Goal: Transaction & Acquisition: Subscribe to service/newsletter

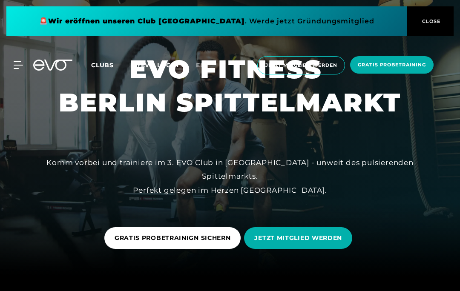
scroll to position [15, 0]
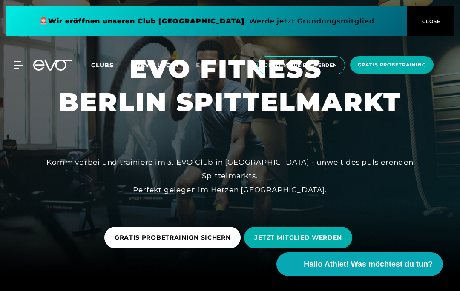
click at [314, 66] on span "Jetzt Mitglied werden" at bounding box center [301, 65] width 72 height 7
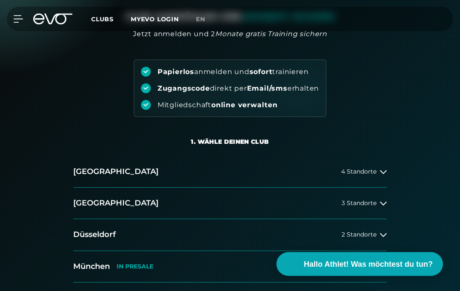
scroll to position [63, 0]
click at [370, 203] on span "3 Standorte" at bounding box center [358, 203] width 35 height 6
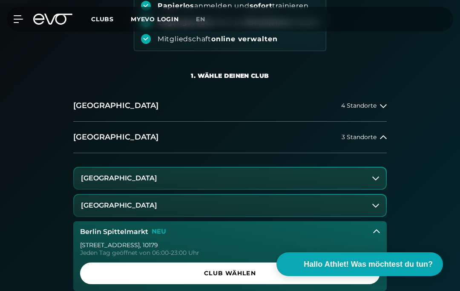
scroll to position [132, 0]
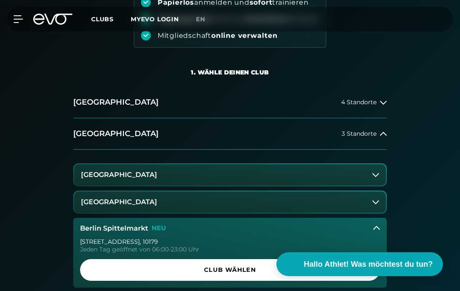
click at [245, 270] on span "Club wählen" at bounding box center [229, 270] width 279 height 9
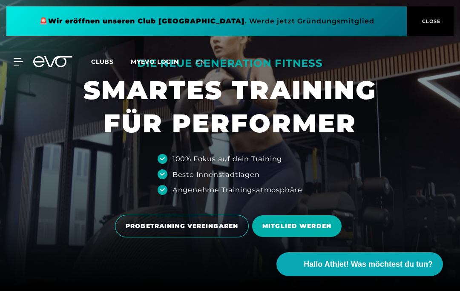
click at [21, 59] on icon at bounding box center [18, 62] width 9 height 8
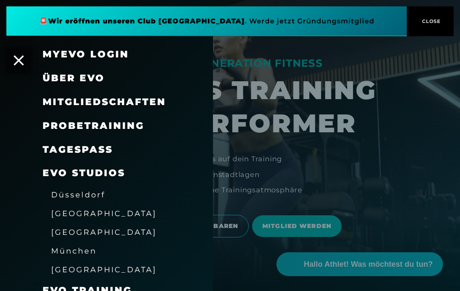
click at [101, 101] on span "Mitgliedschaften" at bounding box center [104, 101] width 123 height 11
